Goal: Browse casually

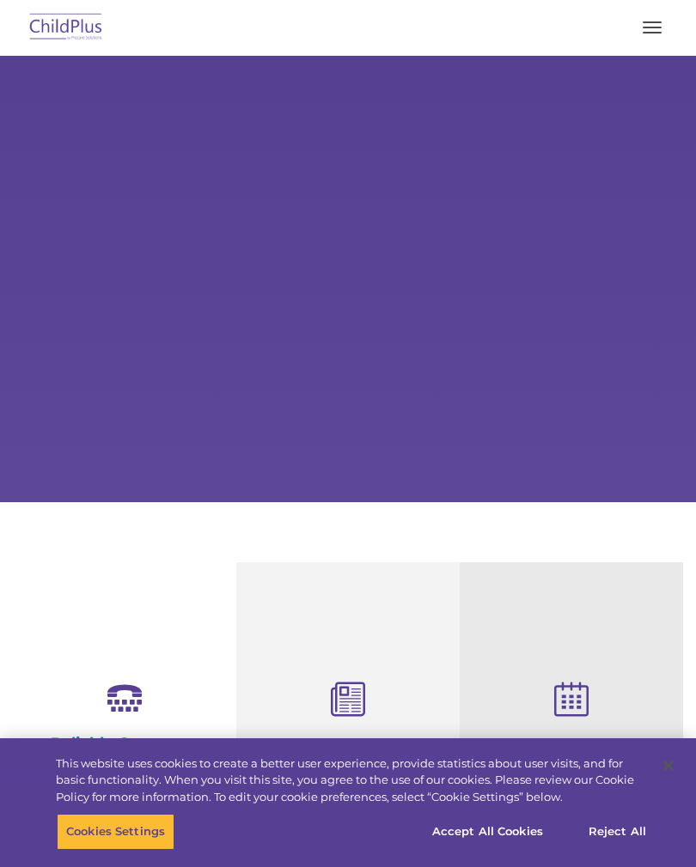
select select "MEDIUM"
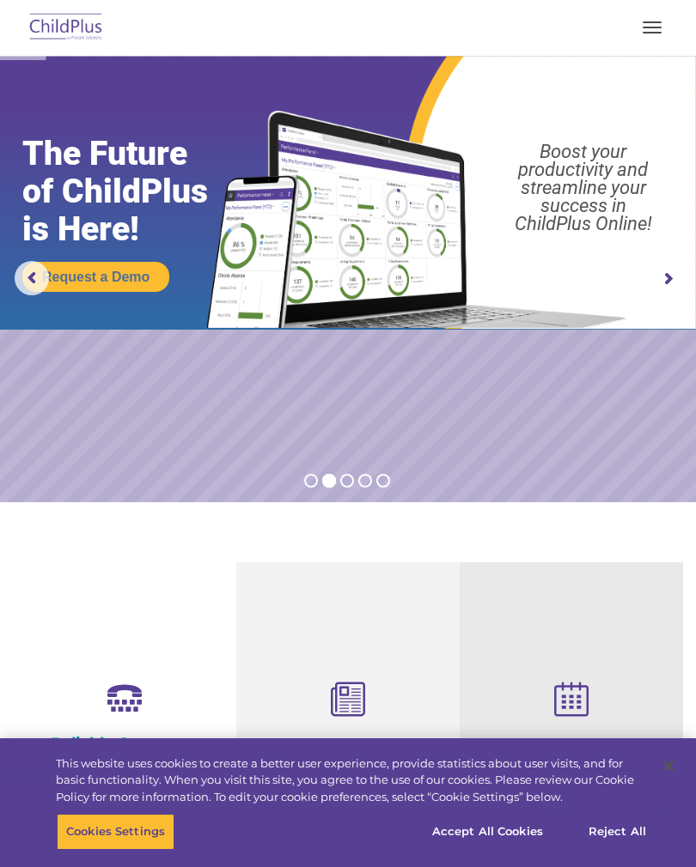
click at [663, 291] on rs-arrow at bounding box center [667, 279] width 34 height 34
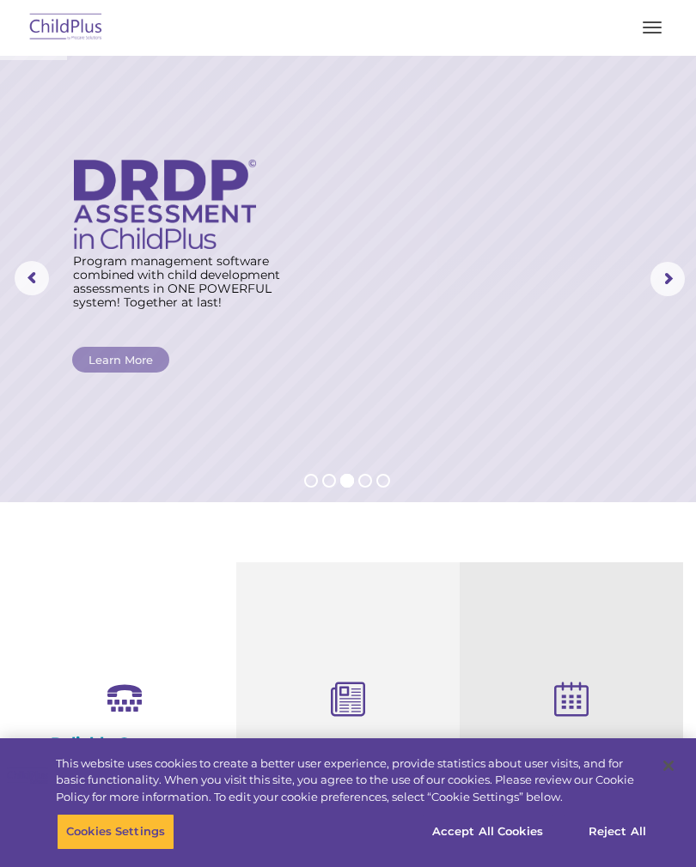
click at [640, 38] on button "button" at bounding box center [652, 27] width 36 height 27
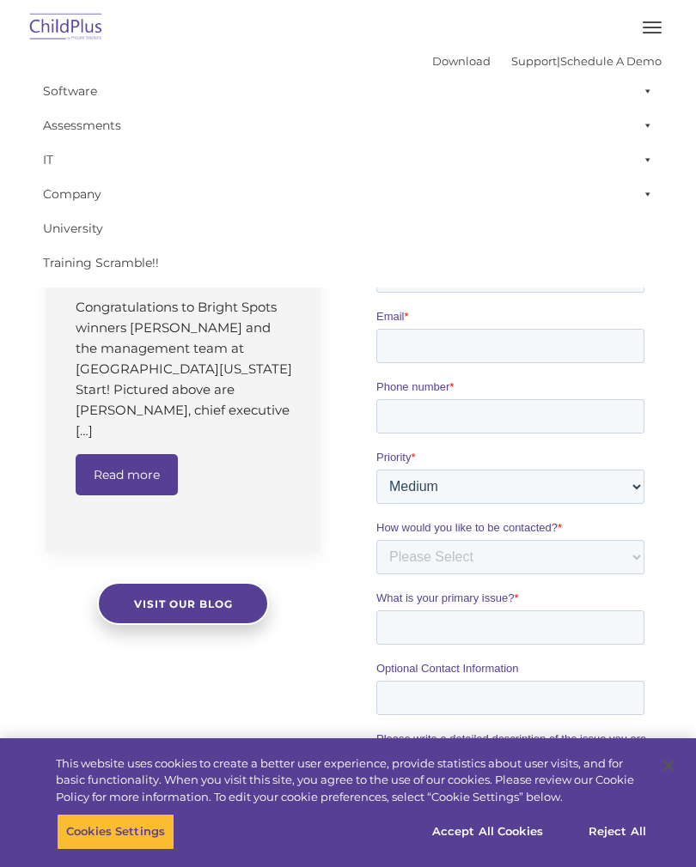
scroll to position [1117, 0]
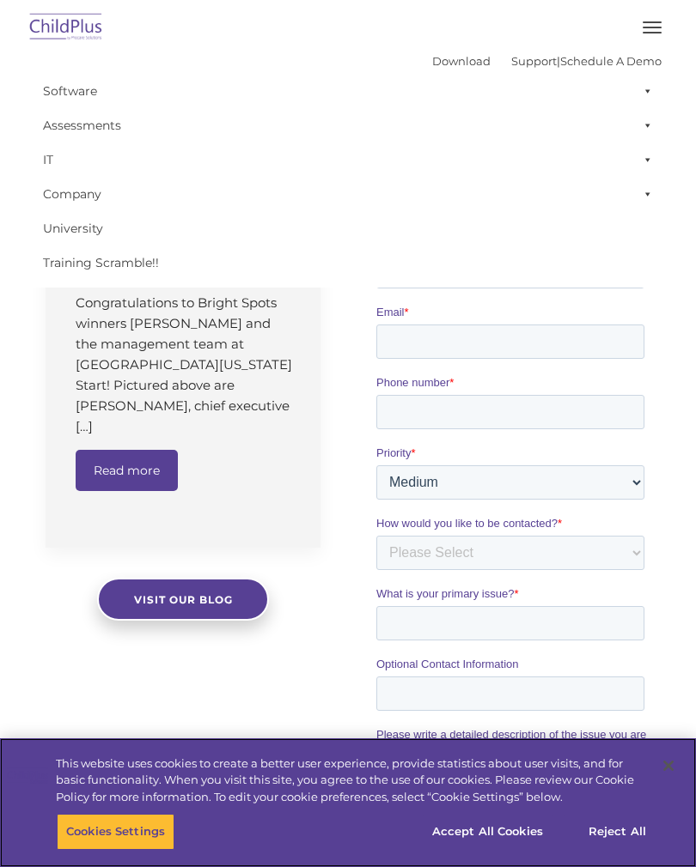
click at [487, 850] on button "Accept All Cookies" at bounding box center [488, 832] width 130 height 36
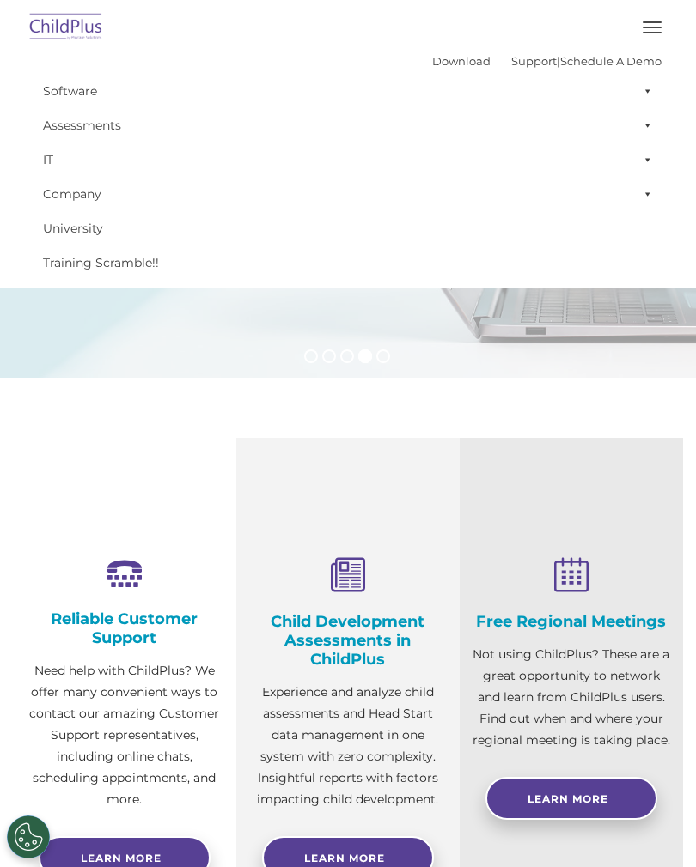
scroll to position [0, 0]
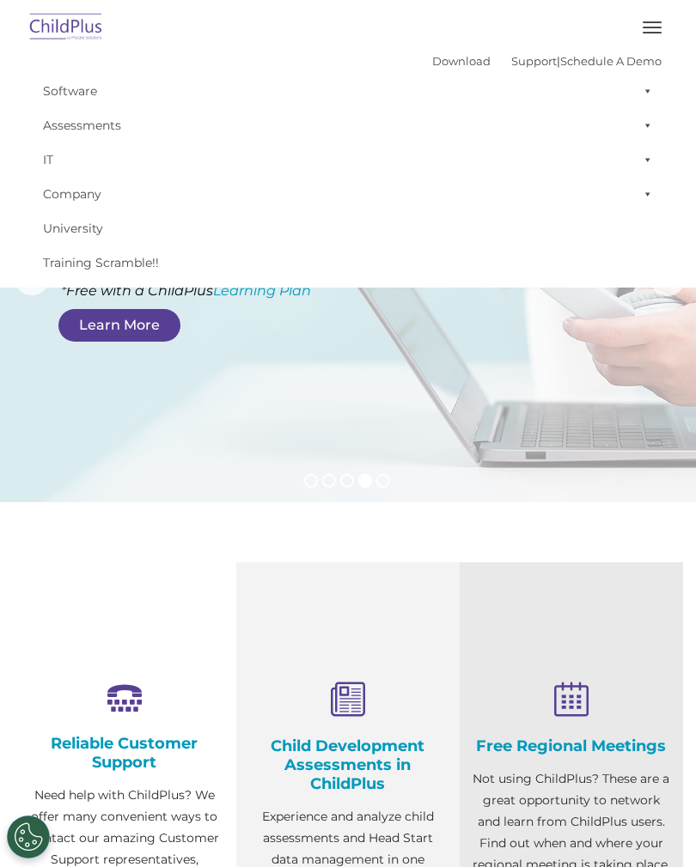
click at [70, 38] on img at bounding box center [66, 28] width 81 height 40
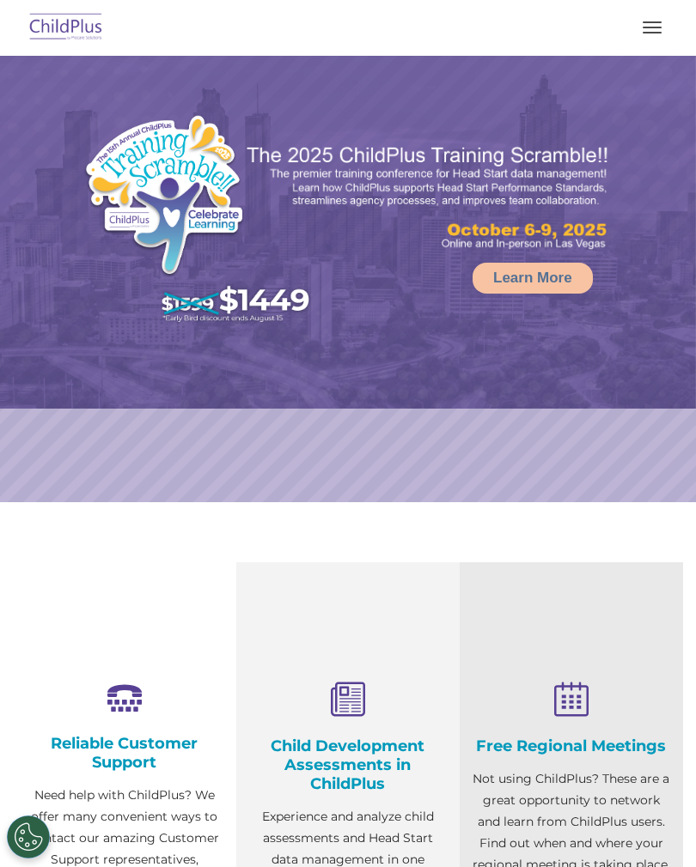
select select "MEDIUM"
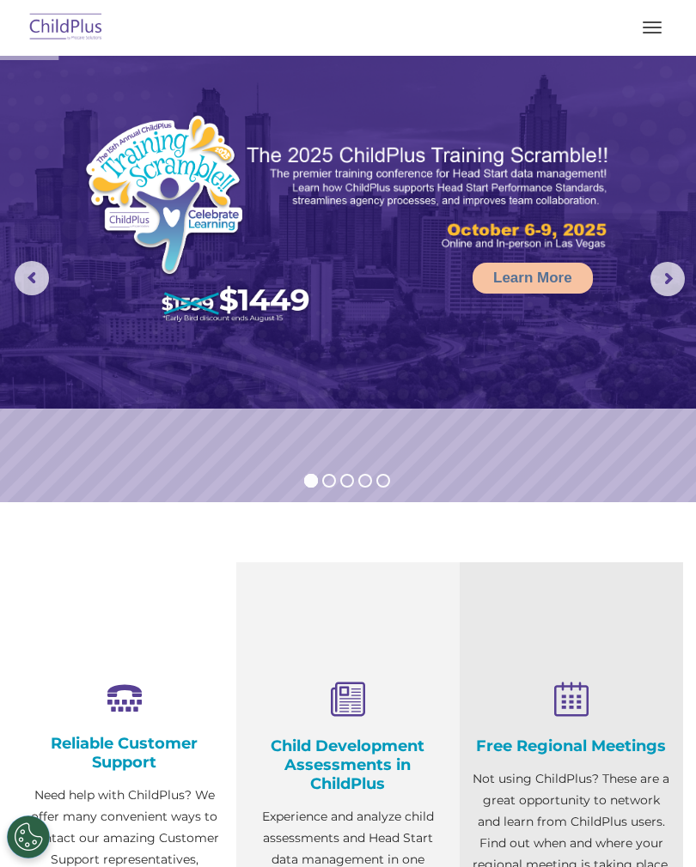
click at [647, 33] on button "button" at bounding box center [652, 27] width 36 height 27
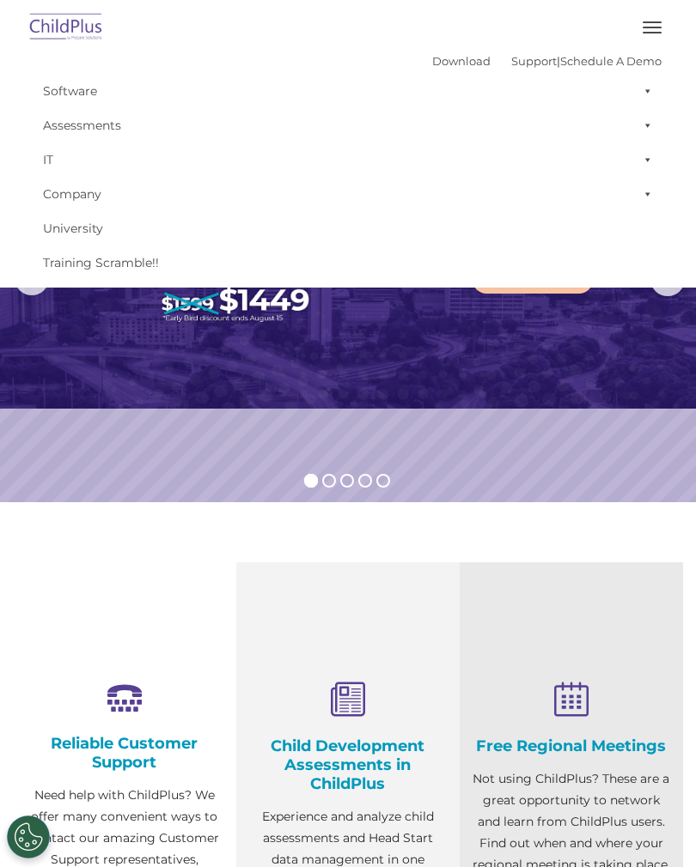
click at [545, 361] on img at bounding box center [348, 232] width 696 height 353
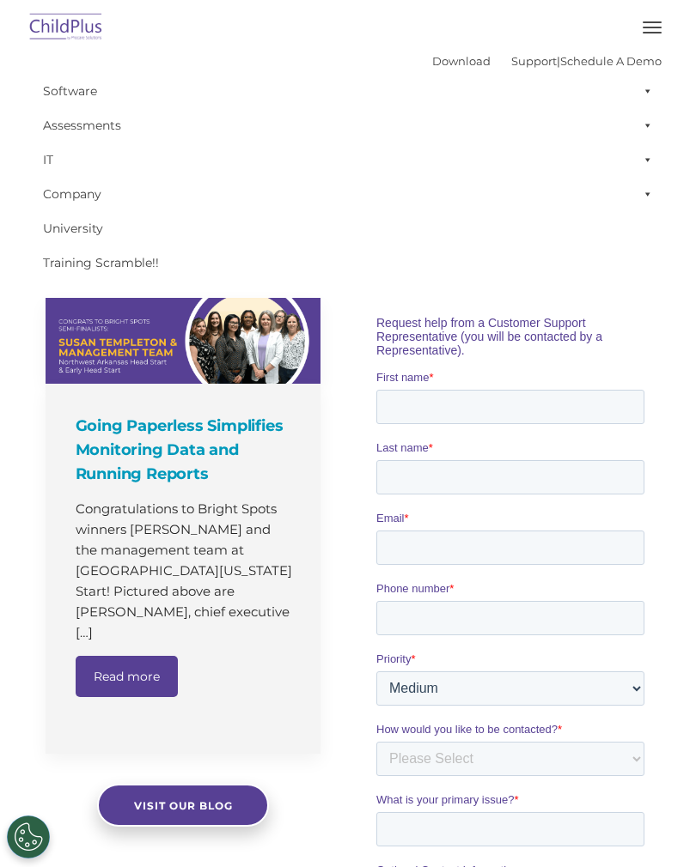
scroll to position [939, 0]
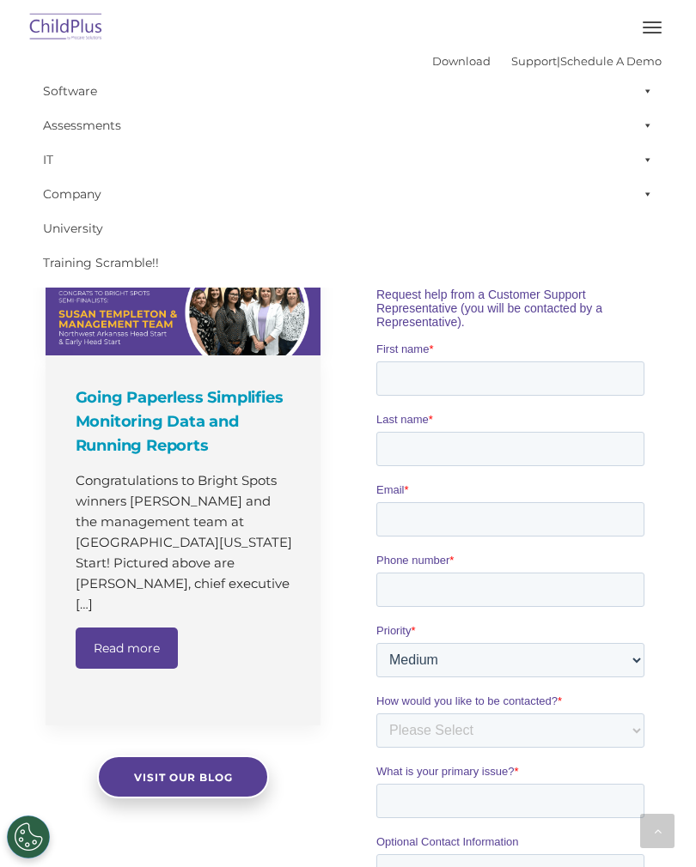
click at [647, 37] on button "button" at bounding box center [652, 27] width 36 height 27
